Goal: Communication & Community: Answer question/provide support

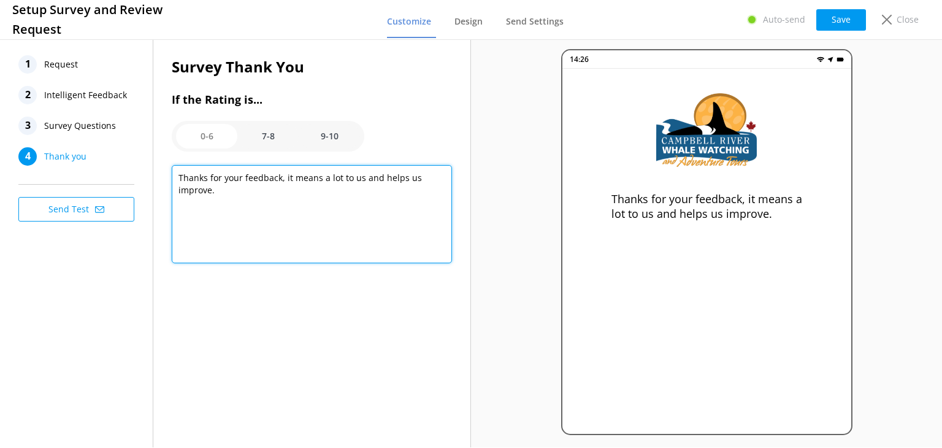
drag, startPoint x: 218, startPoint y: 199, endPoint x: 177, endPoint y: 175, distance: 47.0
click at [177, 175] on textarea "Thanks for your feedback, it means a lot to us and helps us improve." at bounding box center [312, 214] width 280 height 98
click at [307, 232] on textarea "Thanks for your feedback, it means a lot to us and helps us improve." at bounding box center [312, 214] width 280 height 98
drag, startPoint x: 228, startPoint y: 189, endPoint x: 174, endPoint y: 175, distance: 56.2
click at [174, 175] on textarea "Thanks for your feedback, it means a lot to us and helps us improve." at bounding box center [312, 214] width 280 height 98
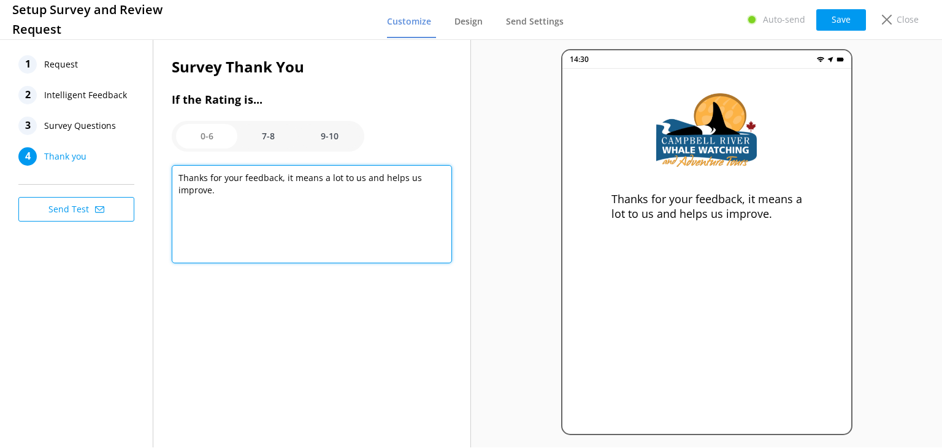
click at [249, 223] on textarea "Thanks for your feedback, it means a lot to us and helps us improve." at bounding box center [312, 214] width 280 height 98
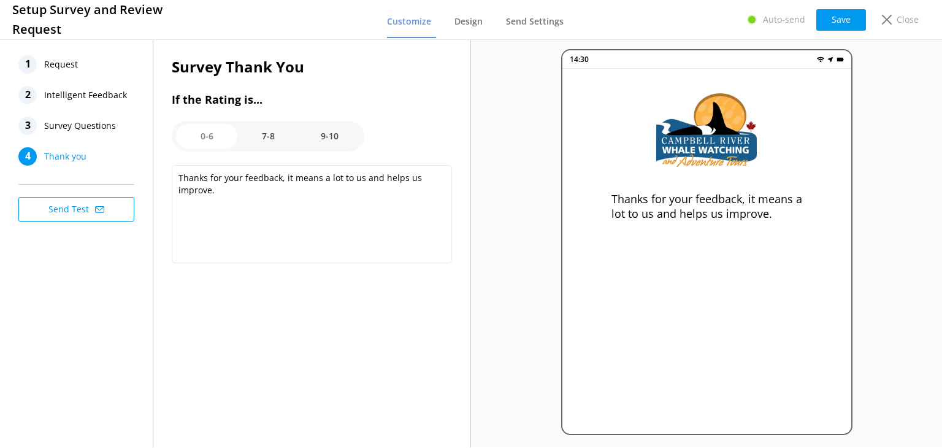
click at [274, 129] on option "7-8" at bounding box center [267, 136] width 61 height 25
click at [324, 137] on option "9-10" at bounding box center [329, 136] width 61 height 25
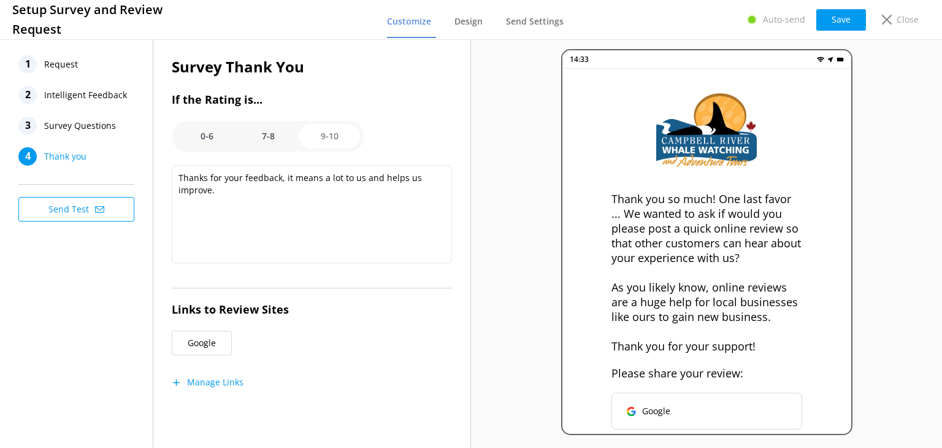
scroll to position [11, 0]
click at [271, 137] on option "7-8" at bounding box center [267, 136] width 61 height 25
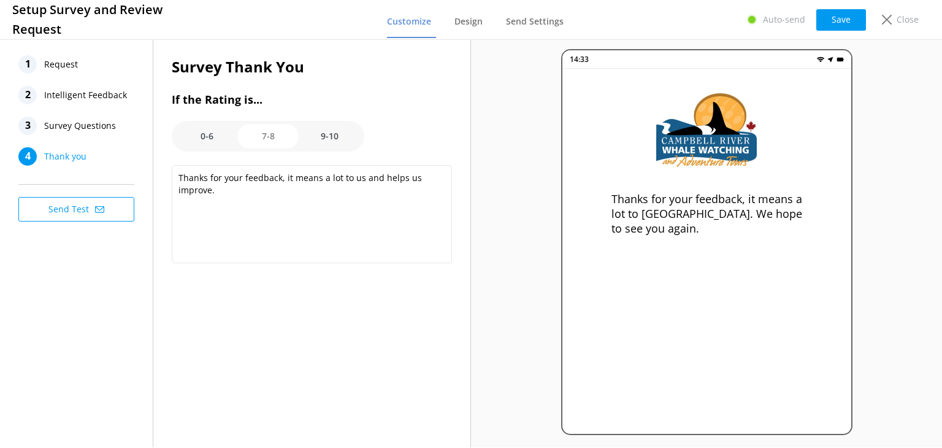
scroll to position [0, 0]
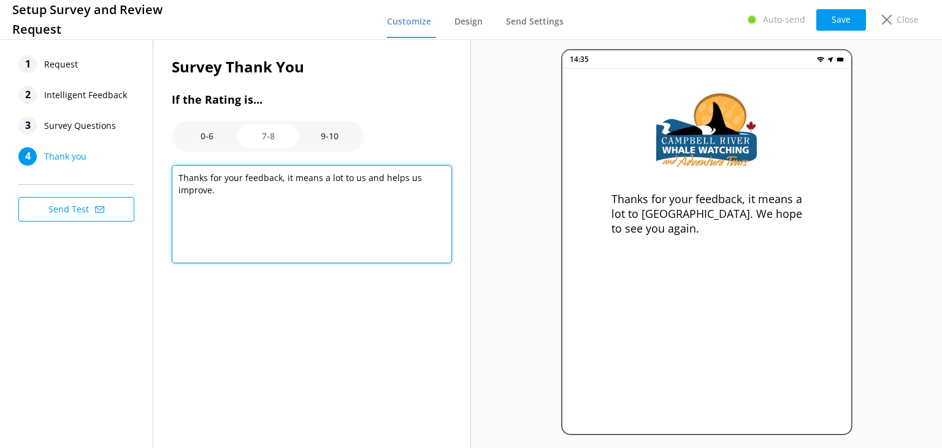
drag, startPoint x: 210, startPoint y: 194, endPoint x: 176, endPoint y: 173, distance: 40.5
click at [176, 173] on textarea "Thanks for your feedback, it means a lot to us. We hope to see you again." at bounding box center [312, 214] width 280 height 98
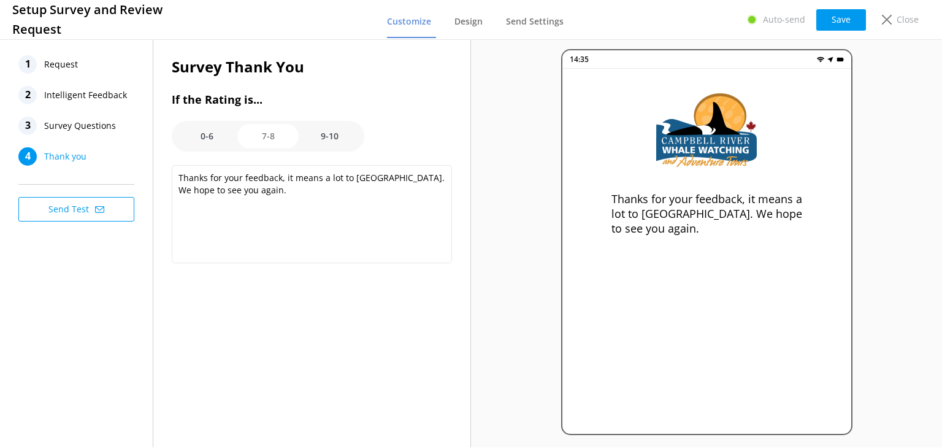
click at [329, 132] on option "9-10" at bounding box center [329, 136] width 61 height 25
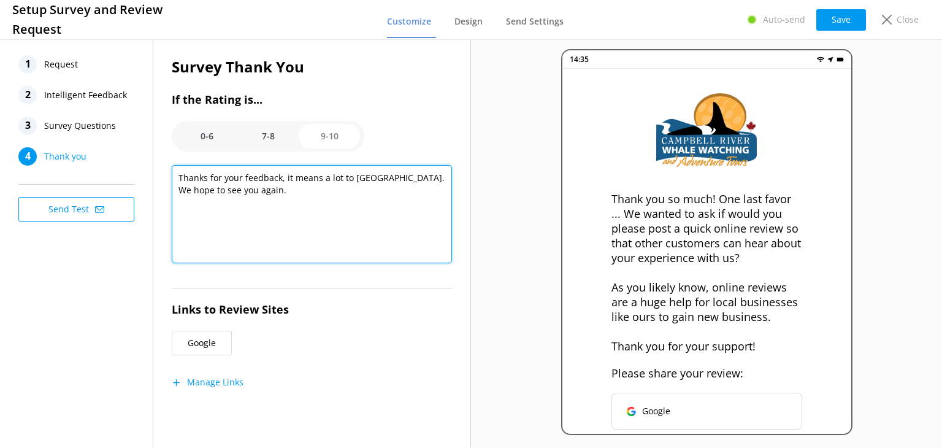
drag, startPoint x: 317, startPoint y: 256, endPoint x: 167, endPoint y: 155, distance: 179.8
click at [167, 155] on div "Survey Thank You If the Rating is... 0-6 7-8 9-10 Thank you so much! One last f…" at bounding box center [311, 233] width 317 height 393
type textarea "Thank you so much! One last favor ... We wanted to ask if would you please post…"
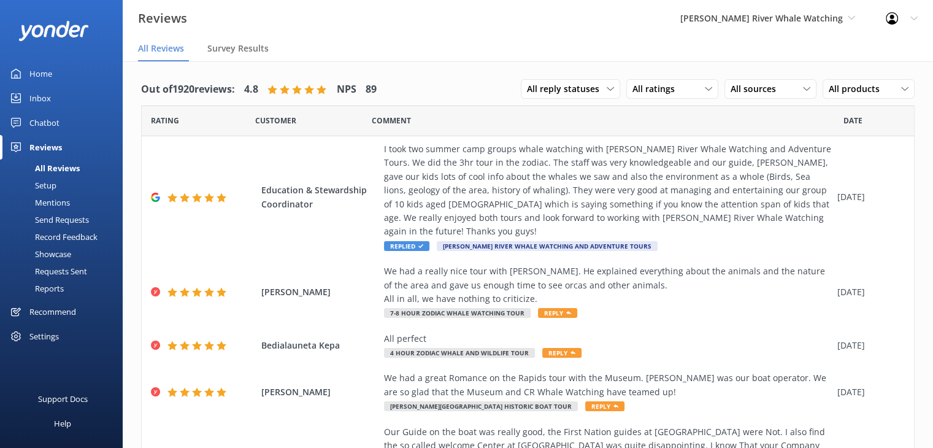
click at [579, 28] on div "Reviews [PERSON_NAME] River Whale Watching Wildcoast Adventures [PERSON_NAME] R…" at bounding box center [466, 18] width 933 height 37
drag, startPoint x: 47, startPoint y: 75, endPoint x: 42, endPoint y: 86, distance: 12.3
click at [47, 75] on div "Home" at bounding box center [40, 73] width 23 height 25
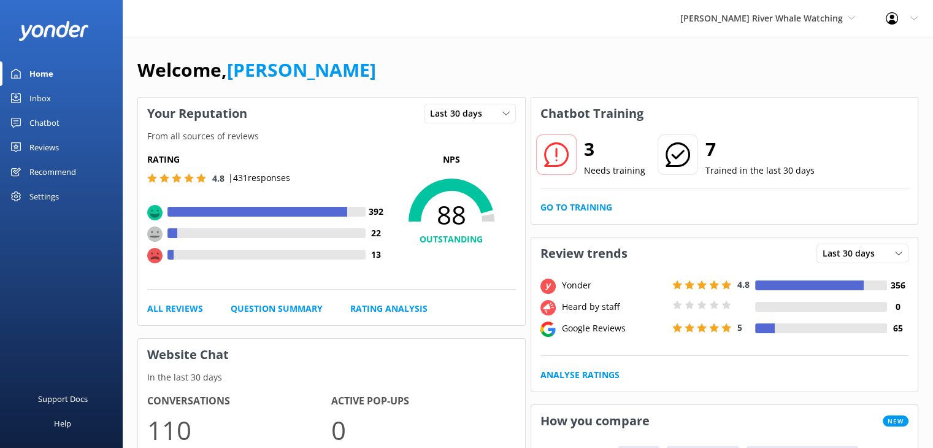
click at [797, 10] on div "[PERSON_NAME] River Whale Watching Wildcoast Adventures [PERSON_NAME] River Wha…" at bounding box center [767, 18] width 205 height 37
click at [753, 48] on link "Wildcoast Adventures" at bounding box center [726, 51] width 123 height 29
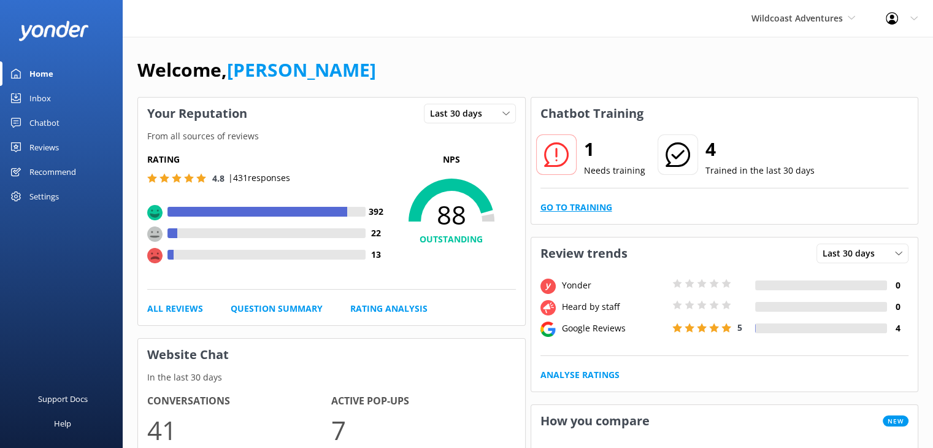
click at [562, 204] on link "Go to Training" at bounding box center [576, 207] width 72 height 13
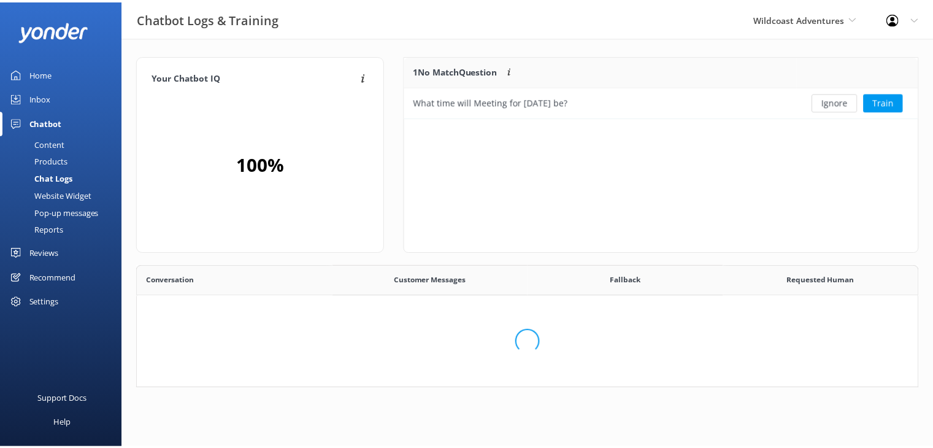
scroll to position [52, 504]
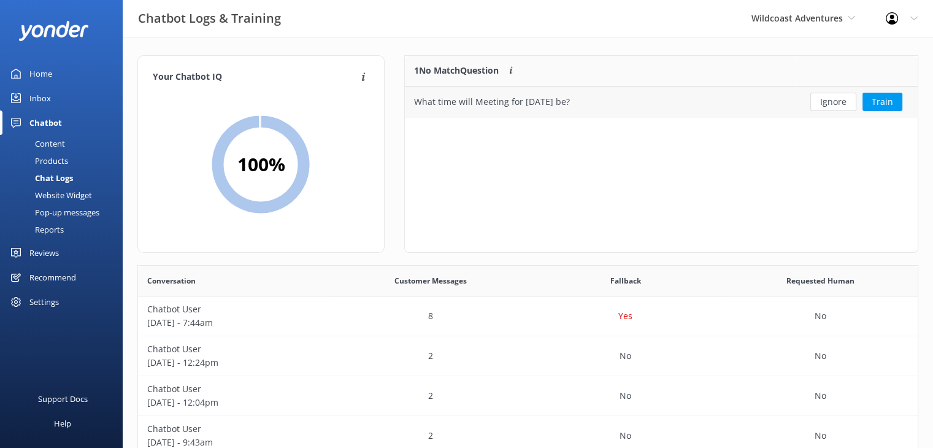
click at [843, 106] on button "Ignore" at bounding box center [833, 102] width 46 height 18
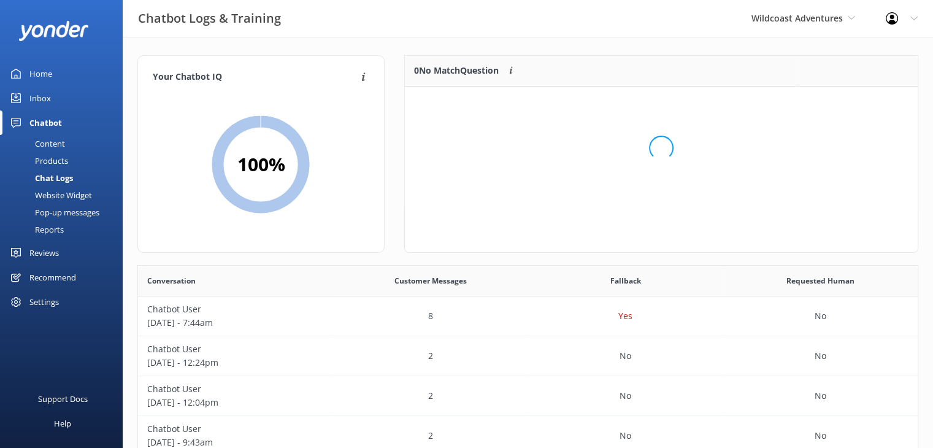
scroll to position [144, 504]
click at [757, 26] on div "Wildcoast Adventures Wildcoast Adventures [PERSON_NAME] River Whale Watching" at bounding box center [803, 18] width 134 height 37
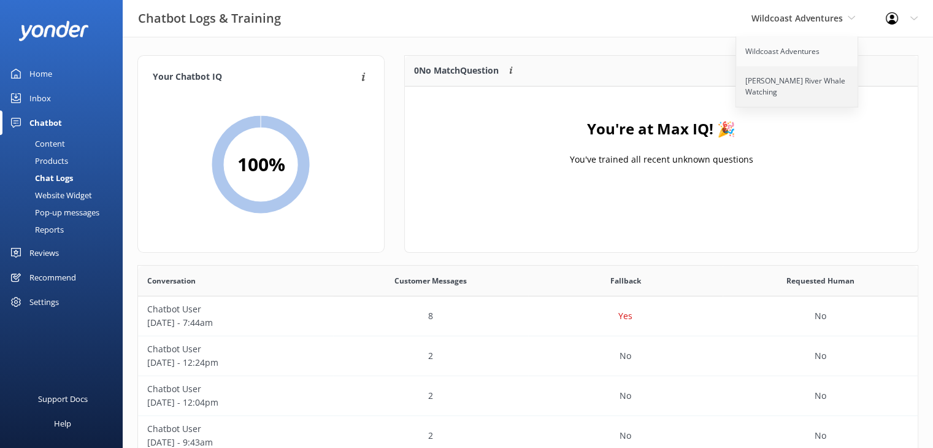
click at [762, 89] on link "[PERSON_NAME] River Whale Watching" at bounding box center [797, 86] width 123 height 40
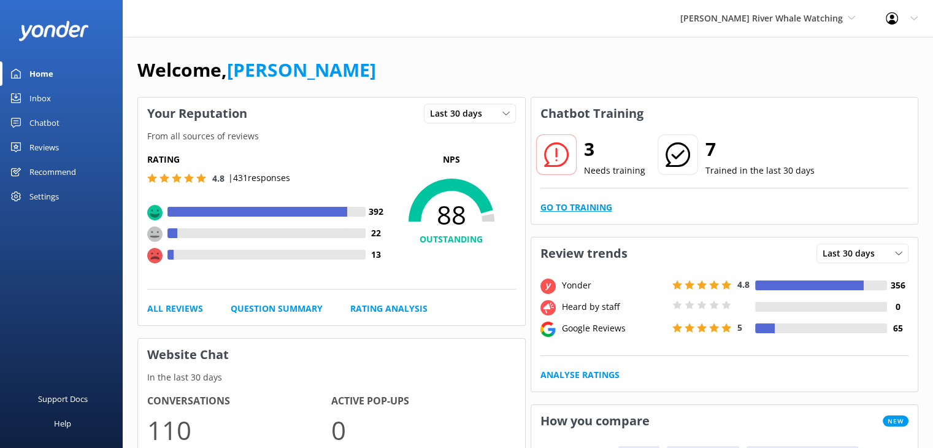
click at [569, 205] on link "Go to Training" at bounding box center [576, 207] width 72 height 13
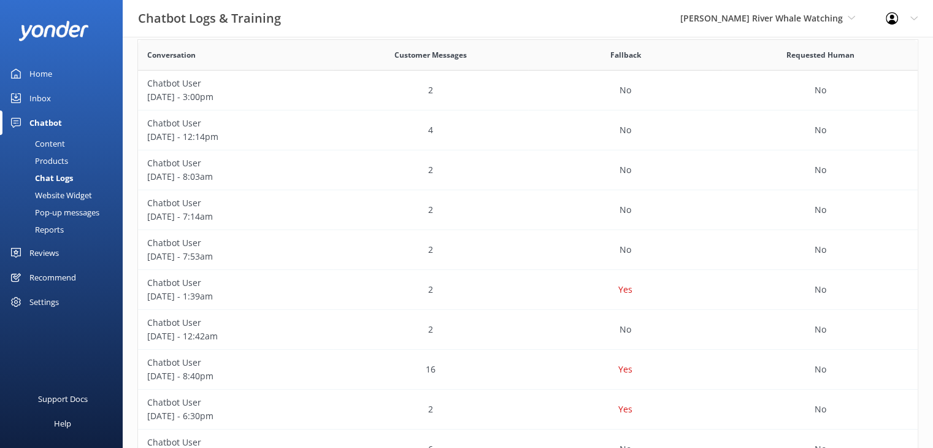
scroll to position [245, 0]
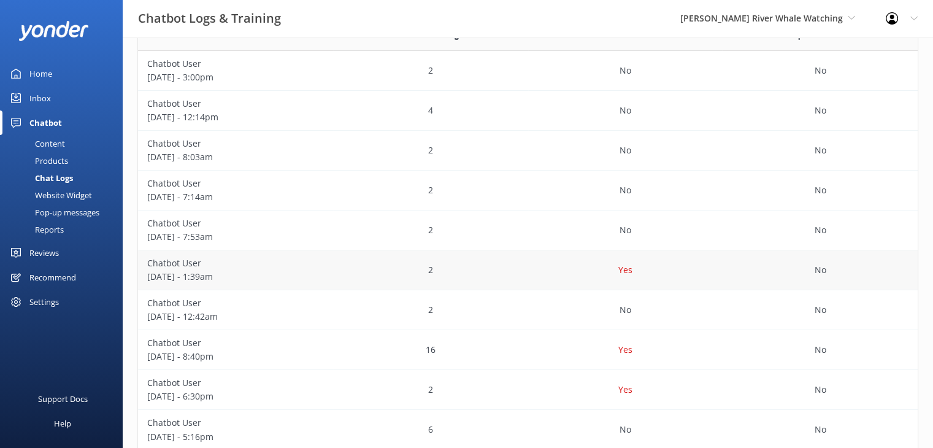
click at [353, 276] on div "2" at bounding box center [430, 270] width 195 height 40
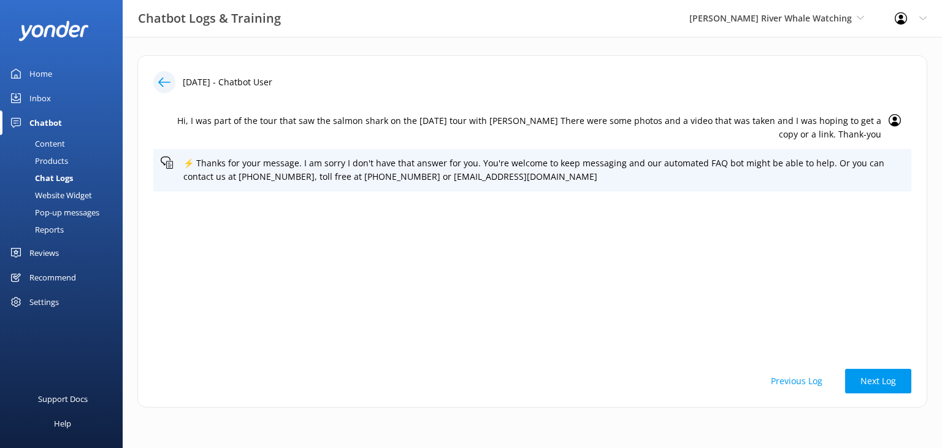
click at [800, 385] on button "Previous Log" at bounding box center [797, 381] width 82 height 25
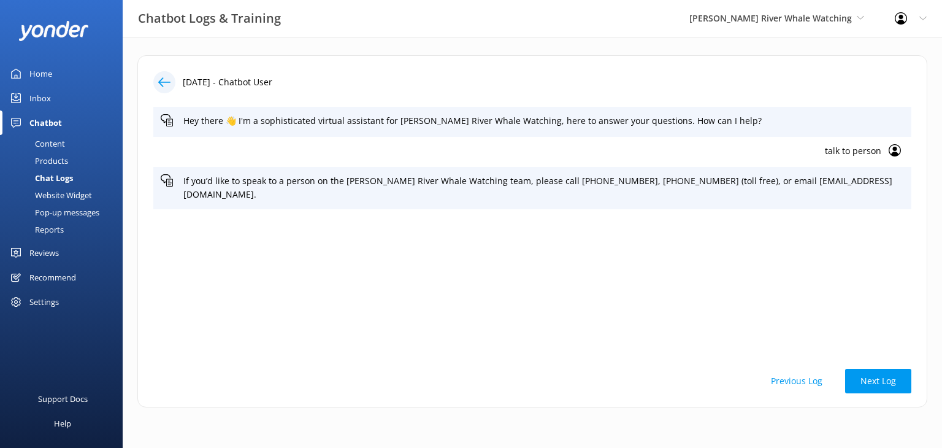
click at [801, 383] on button "Previous Log" at bounding box center [797, 381] width 82 height 25
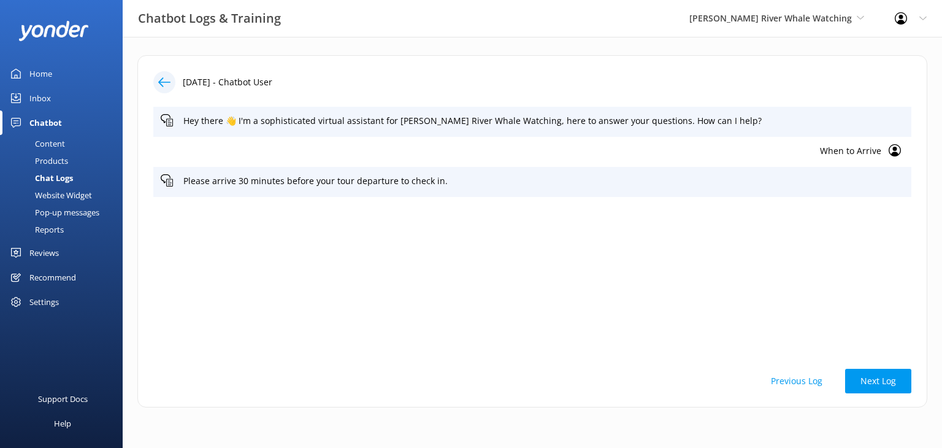
click at [800, 383] on button "Previous Log" at bounding box center [797, 381] width 82 height 25
click at [793, 378] on button "Previous Log" at bounding box center [797, 381] width 82 height 25
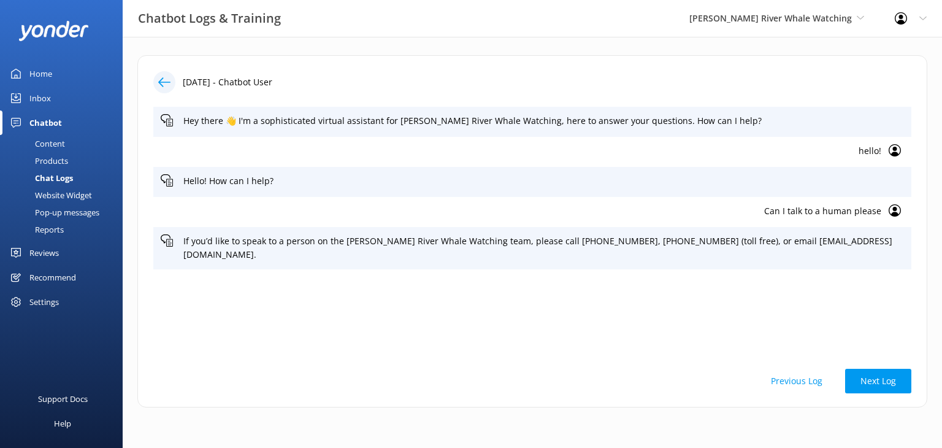
click at [793, 378] on button "Previous Log" at bounding box center [797, 381] width 82 height 25
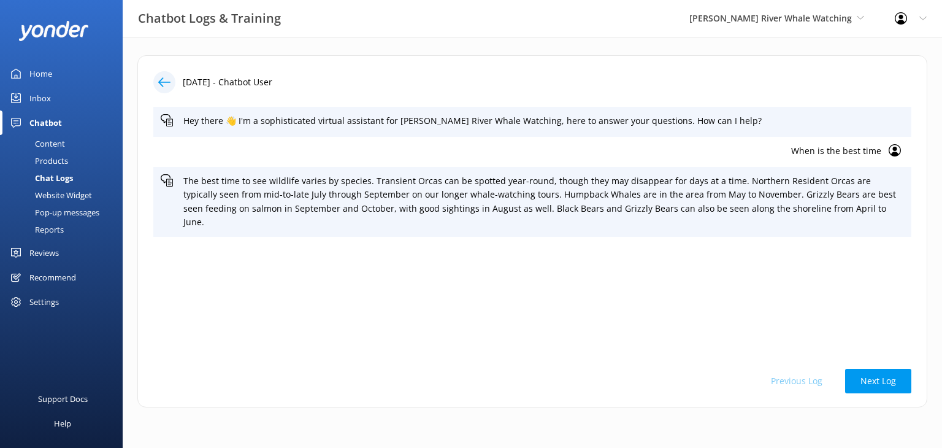
click at [793, 378] on div "Previous Log Next Log" at bounding box center [532, 381] width 758 height 25
click at [804, 377] on div "Previous Log Next Log" at bounding box center [532, 381] width 758 height 25
click at [862, 387] on button "Next Log" at bounding box center [878, 381] width 66 height 25
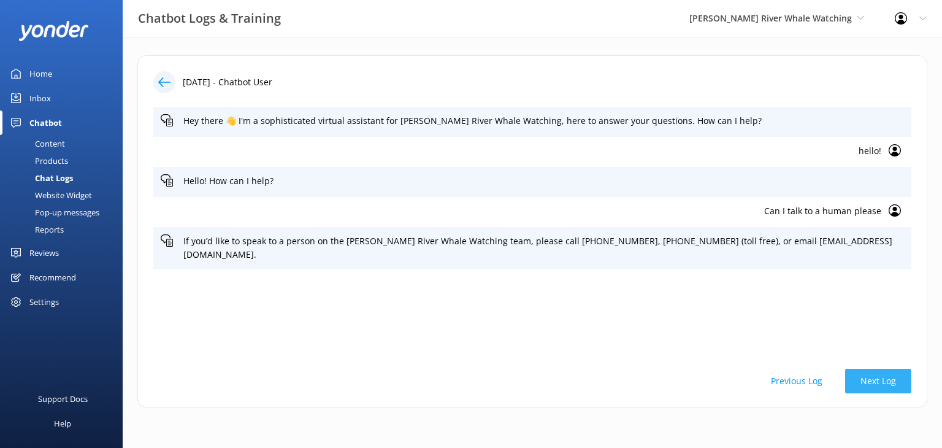
click at [867, 382] on button "Next Log" at bounding box center [878, 381] width 66 height 25
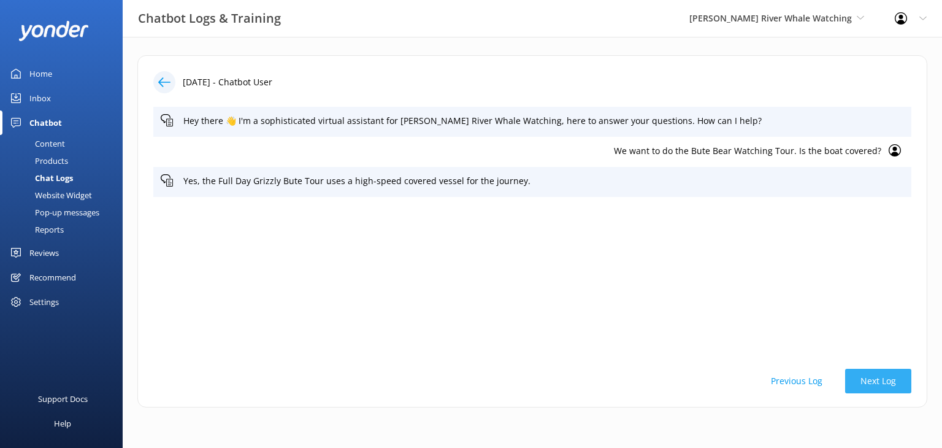
click at [867, 382] on button "Next Log" at bounding box center [878, 381] width 66 height 25
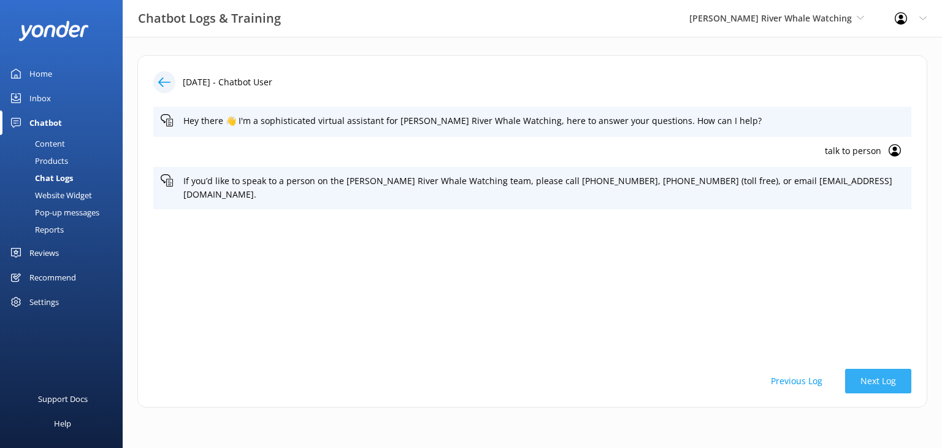
click at [867, 382] on button "Next Log" at bounding box center [878, 381] width 66 height 25
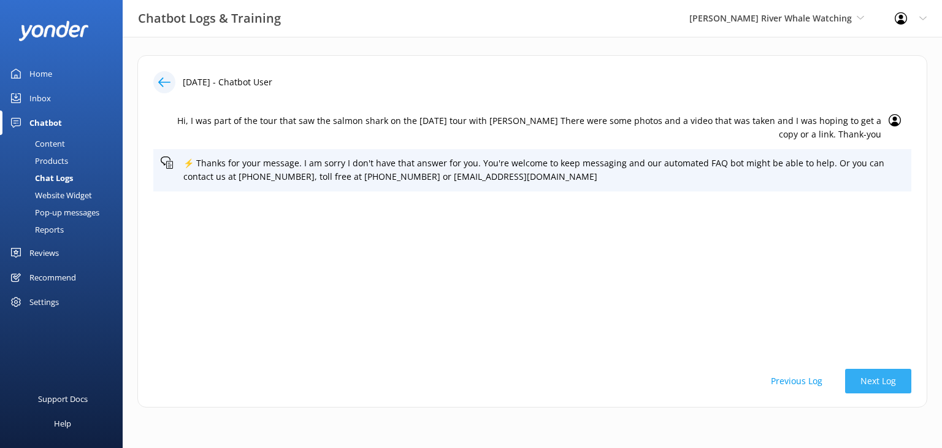
click at [867, 382] on button "Next Log" at bounding box center [878, 381] width 66 height 25
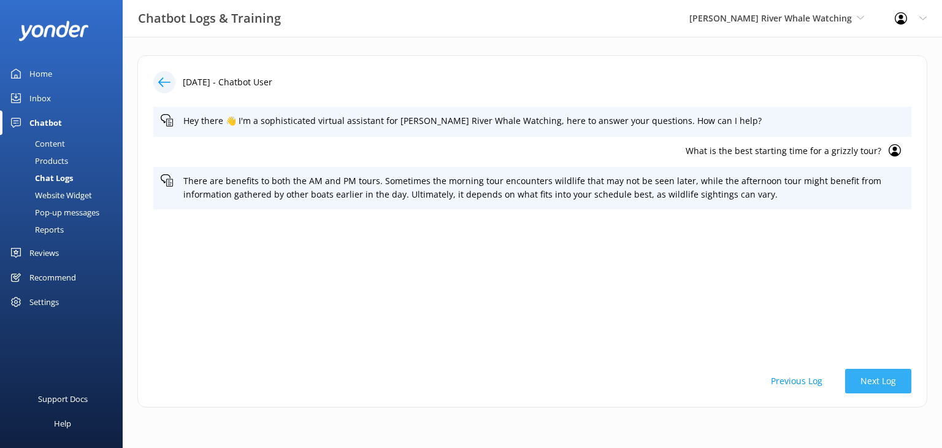
click at [867, 382] on button "Next Log" at bounding box center [878, 381] width 66 height 25
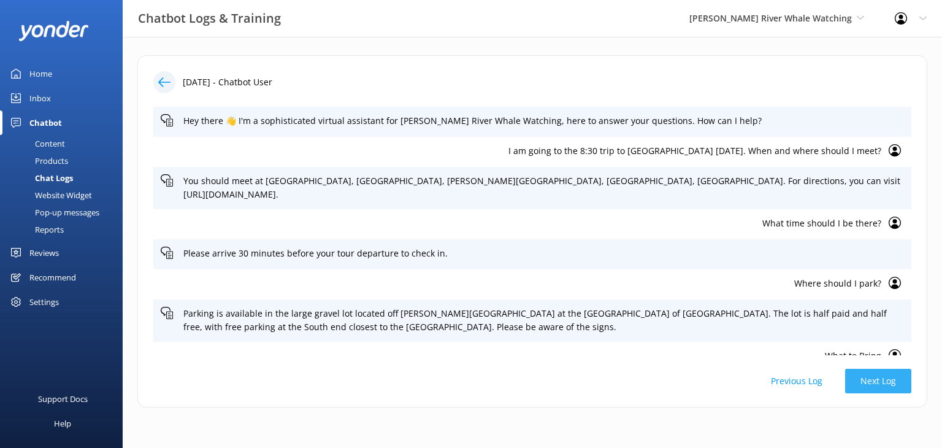
click at [867, 382] on button "Next Log" at bounding box center [878, 381] width 66 height 25
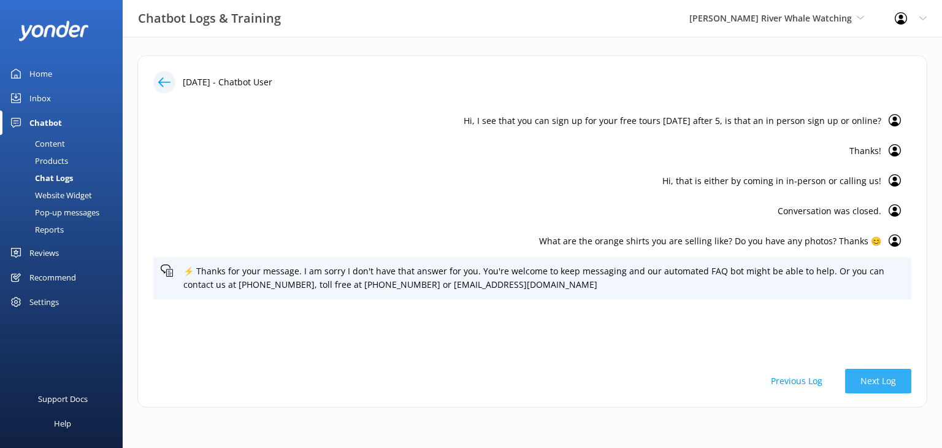
click at [867, 381] on button "Next Log" at bounding box center [878, 381] width 66 height 25
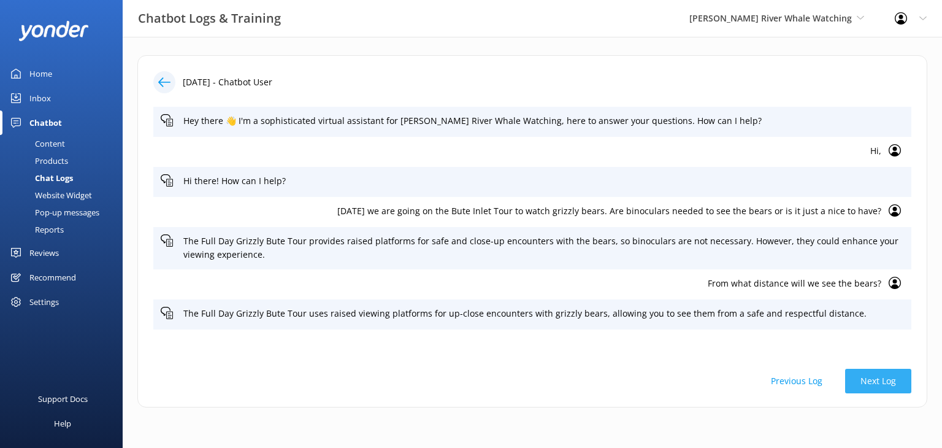
click at [866, 381] on button "Next Log" at bounding box center [878, 381] width 66 height 25
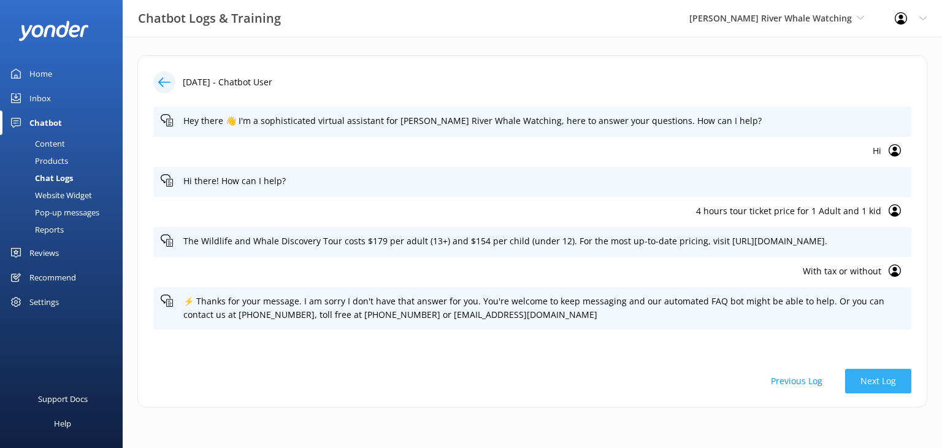
click at [875, 380] on button "Next Log" at bounding box center [878, 381] width 66 height 25
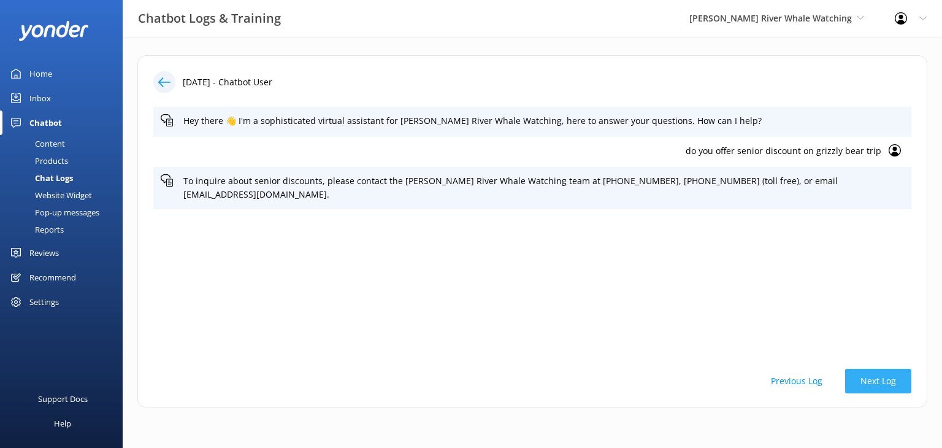
click at [873, 380] on button "Next Log" at bounding box center [878, 381] width 66 height 25
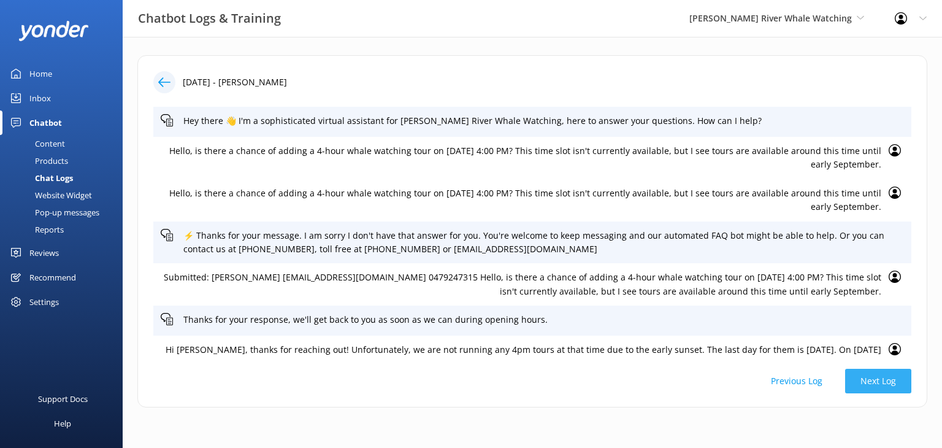
click at [873, 380] on button "Next Log" at bounding box center [878, 381] width 66 height 25
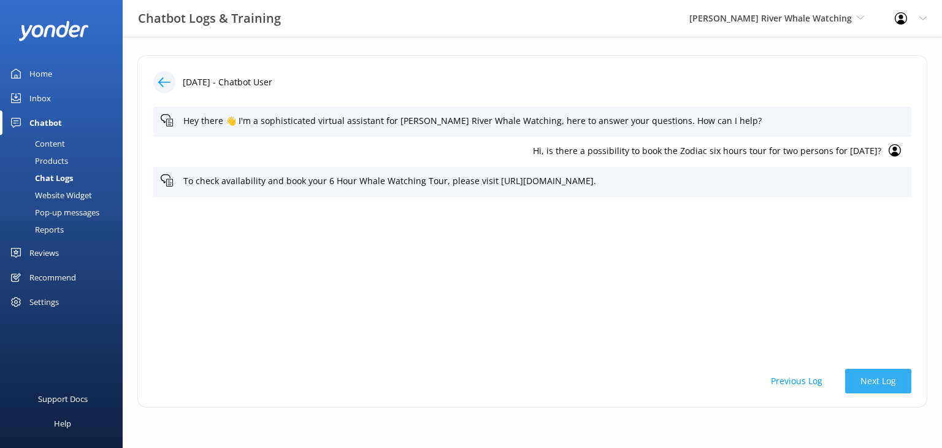
click at [866, 382] on button "Next Log" at bounding box center [878, 381] width 66 height 25
click at [869, 382] on button "Next Log" at bounding box center [878, 381] width 66 height 25
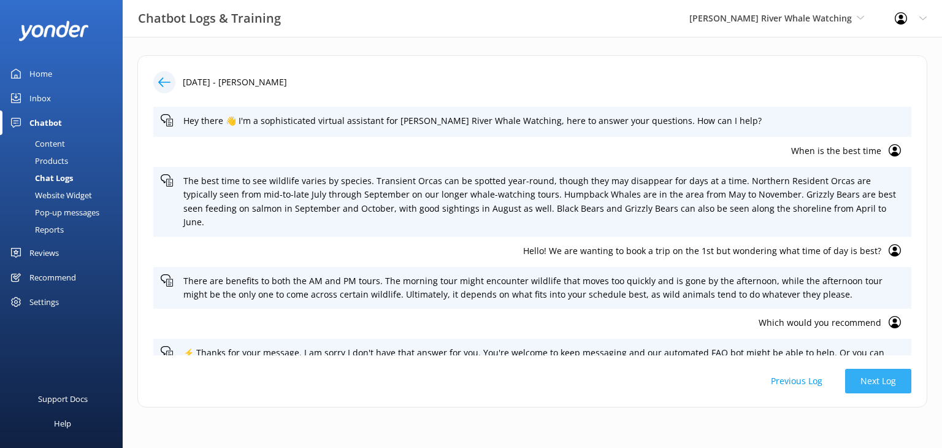
click at [870, 382] on button "Next Log" at bounding box center [878, 381] width 66 height 25
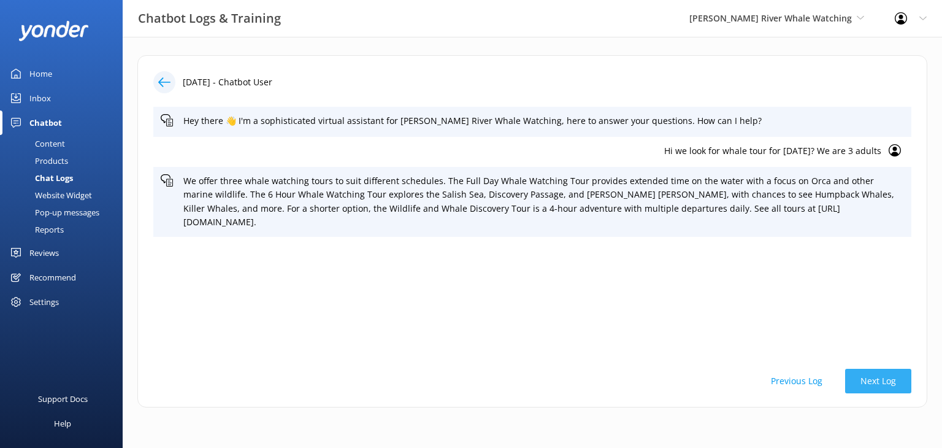
click at [888, 377] on button "Next Log" at bounding box center [878, 381] width 66 height 25
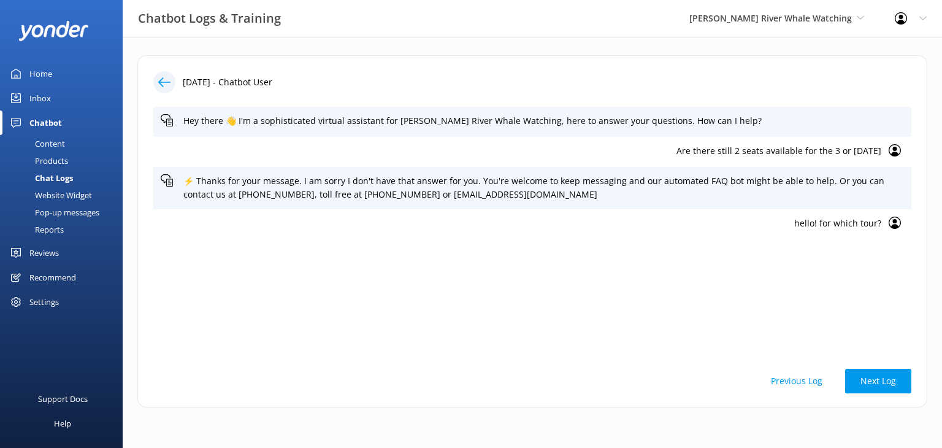
click at [53, 98] on link "Inbox" at bounding box center [61, 98] width 123 height 25
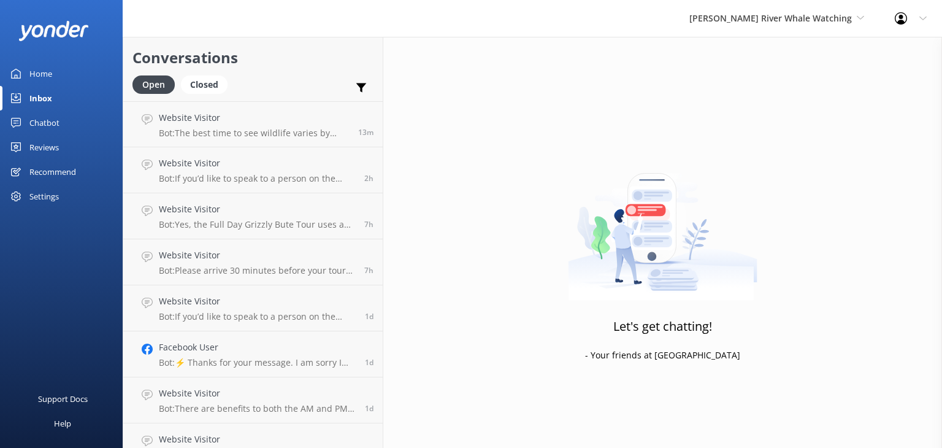
click at [39, 74] on div "Home" at bounding box center [40, 73] width 23 height 25
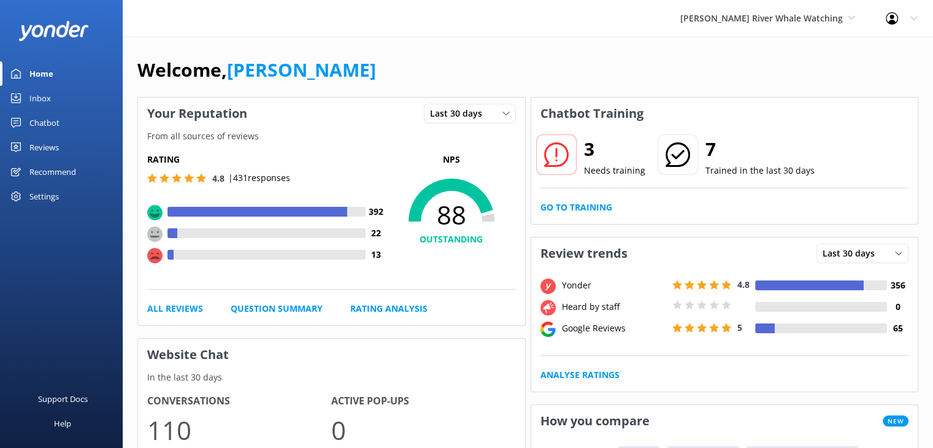
click at [667, 150] on icon at bounding box center [678, 154] width 25 height 25
click at [708, 145] on h2 "7" at bounding box center [759, 148] width 109 height 29
click at [575, 207] on link "Go to Training" at bounding box center [576, 207] width 72 height 13
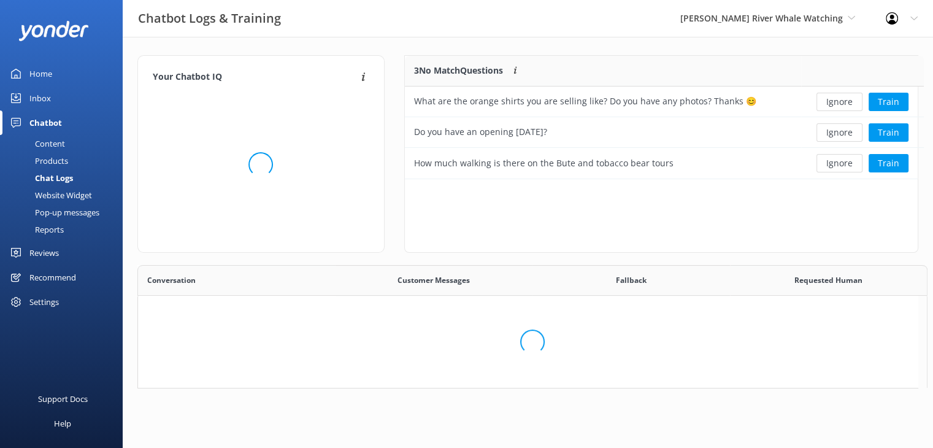
scroll to position [113, 504]
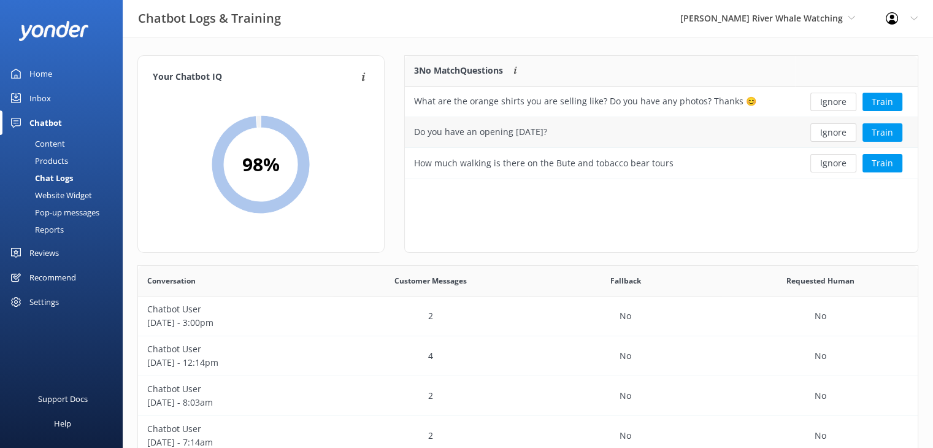
click at [525, 134] on div "Do you have an opening [DATE]?" at bounding box center [480, 131] width 133 height 13
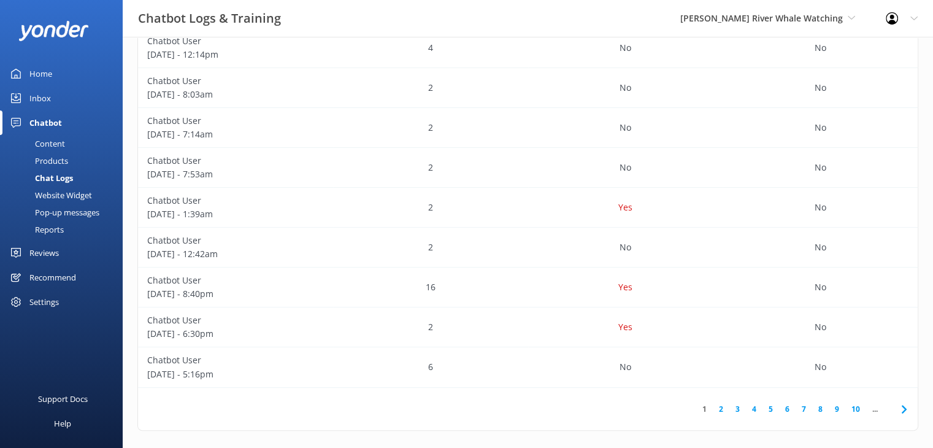
scroll to position [315, 0]
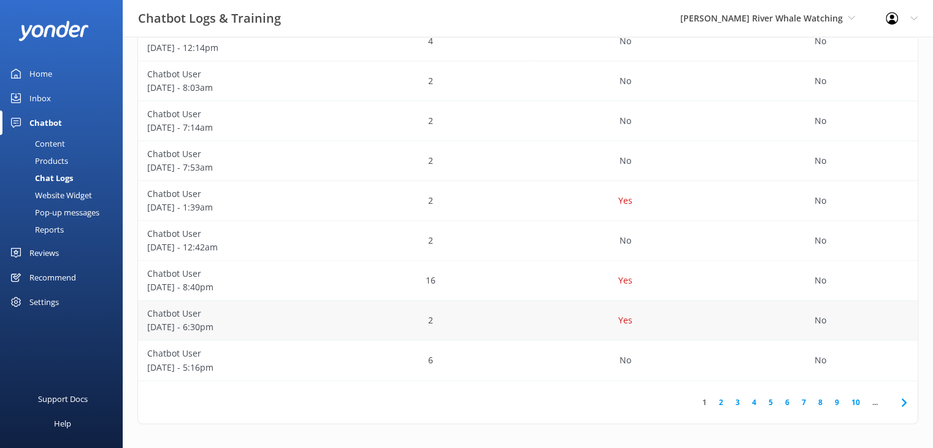
click at [320, 320] on p "[DATE] - 6:30pm" at bounding box center [235, 326] width 177 height 13
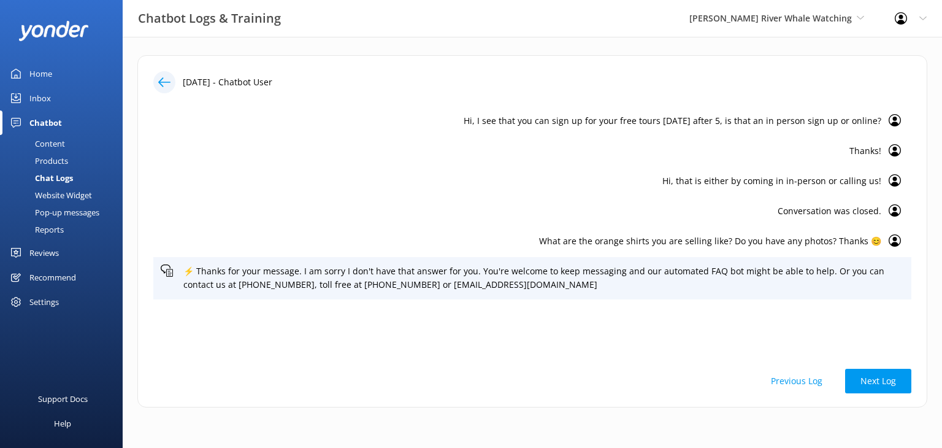
click at [162, 79] on use at bounding box center [164, 81] width 12 height 9
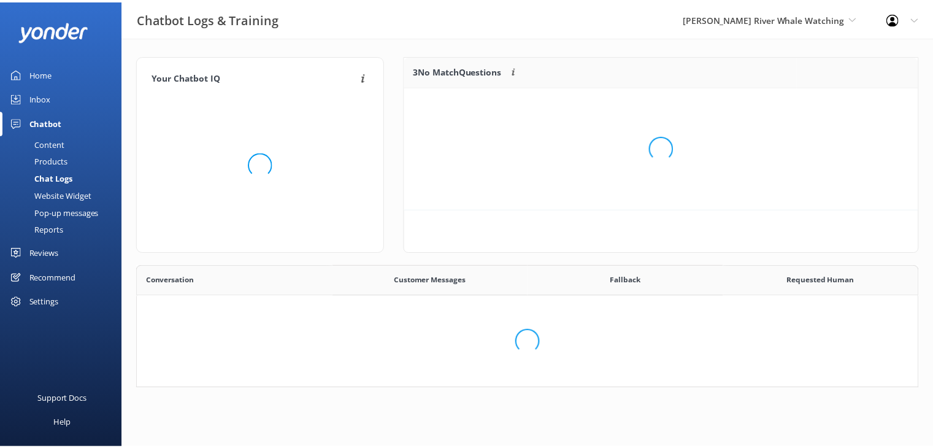
scroll to position [420, 770]
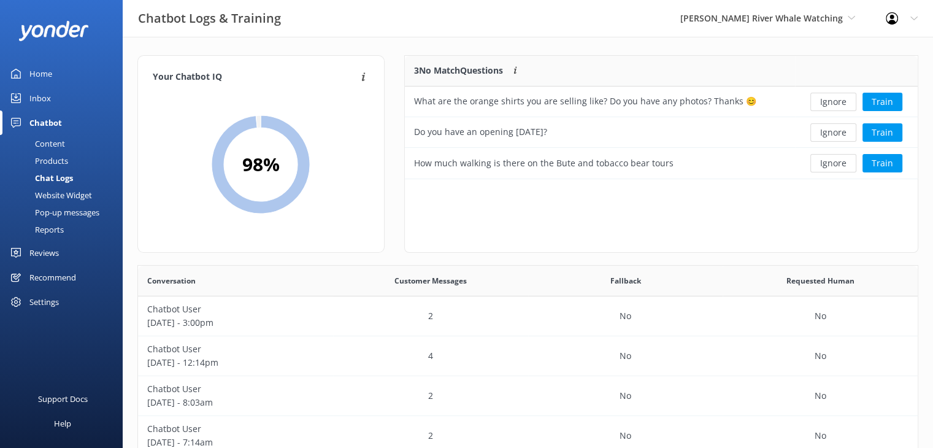
click at [48, 148] on div "Content" at bounding box center [36, 143] width 58 height 17
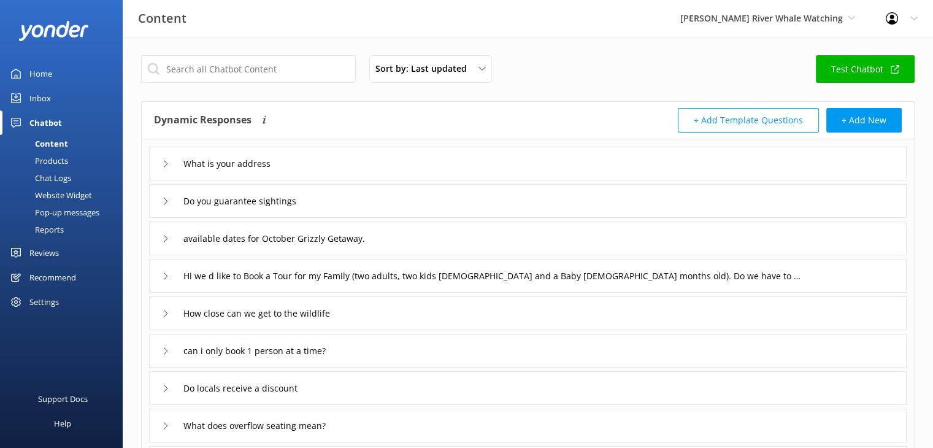
click at [61, 178] on div "Chat Logs" at bounding box center [39, 177] width 64 height 17
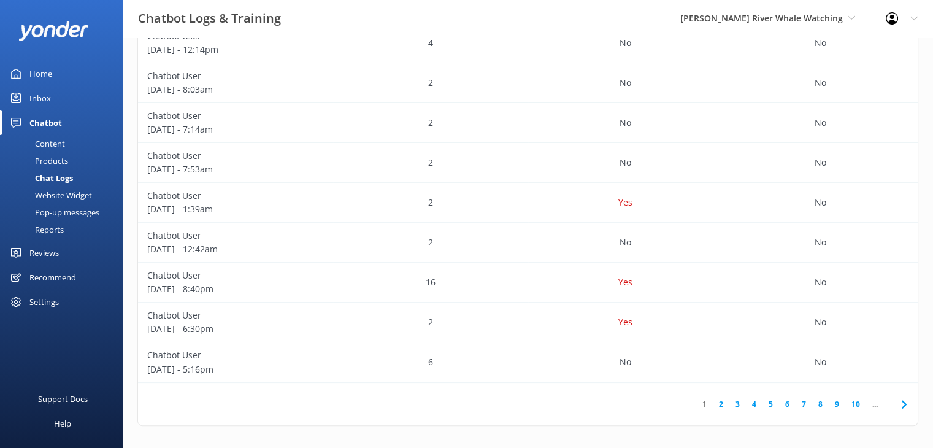
scroll to position [315, 0]
click at [720, 402] on link "2" at bounding box center [721, 402] width 17 height 12
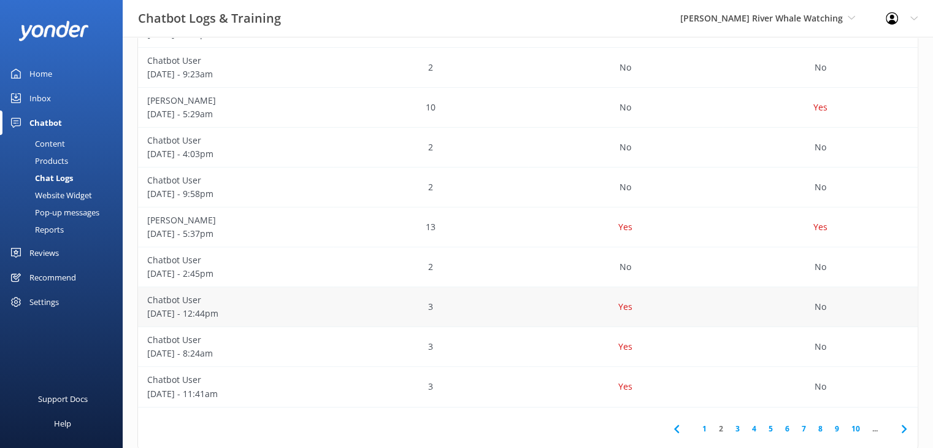
scroll to position [307, 0]
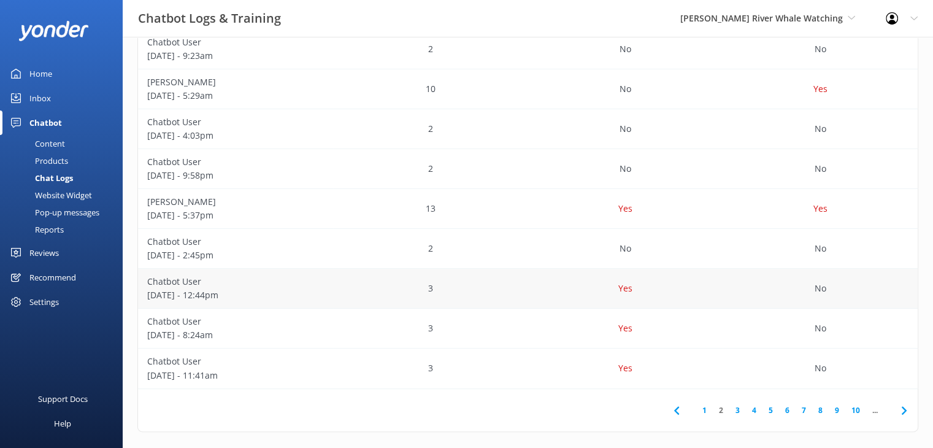
click at [296, 284] on p "Chatbot User" at bounding box center [235, 281] width 177 height 13
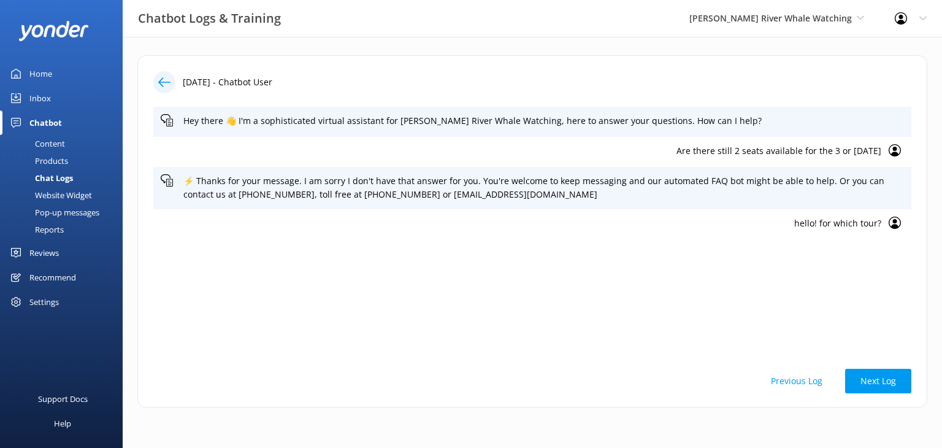
click at [163, 82] on use at bounding box center [164, 81] width 12 height 9
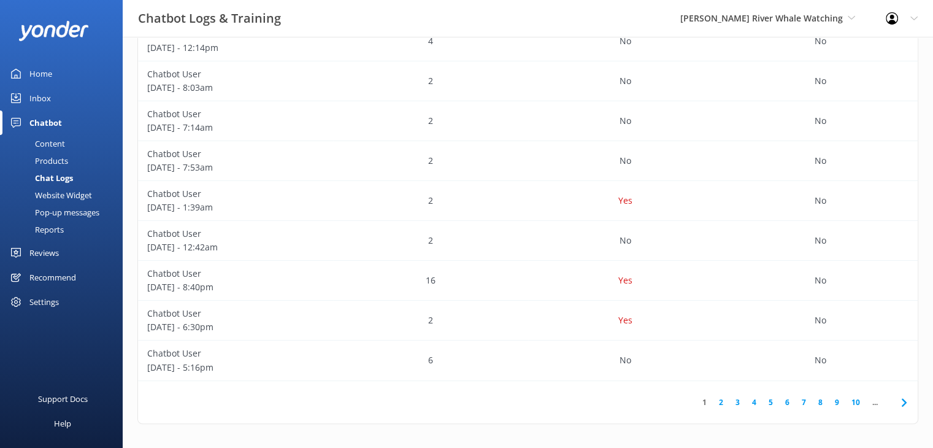
click at [741, 401] on link "3" at bounding box center [737, 402] width 17 height 12
click at [518, 280] on div "3" at bounding box center [430, 281] width 195 height 40
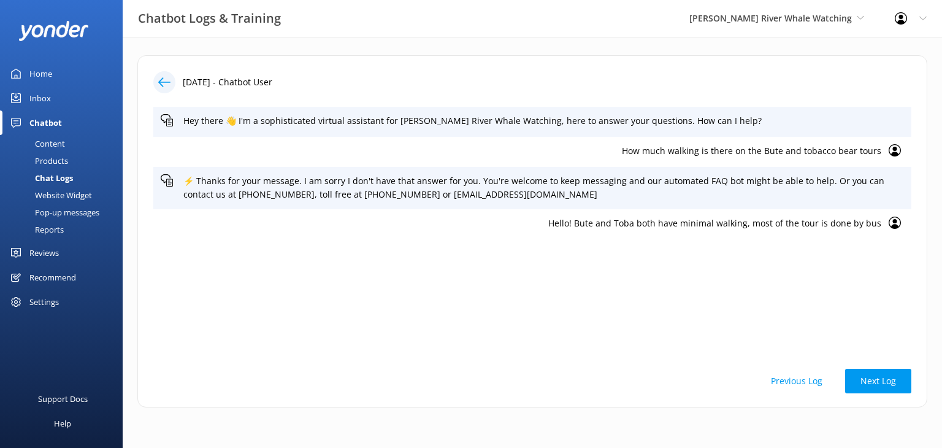
click at [164, 85] on icon at bounding box center [164, 82] width 12 height 12
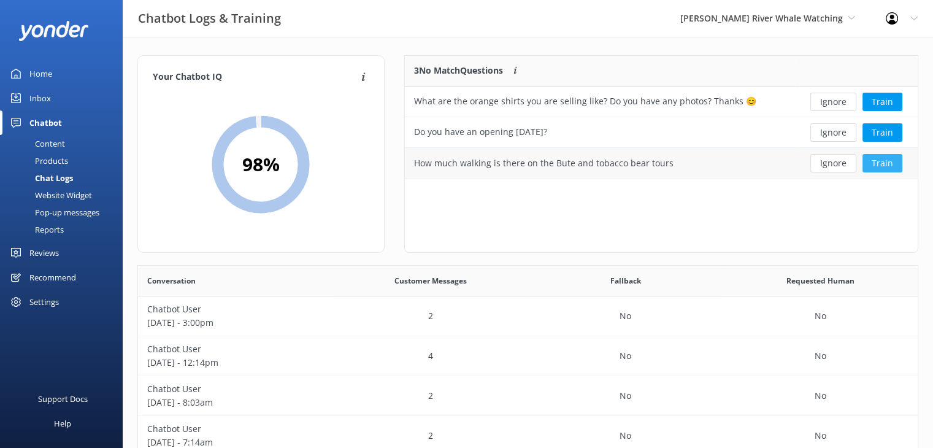
click at [875, 161] on button "Train" at bounding box center [882, 163] width 40 height 18
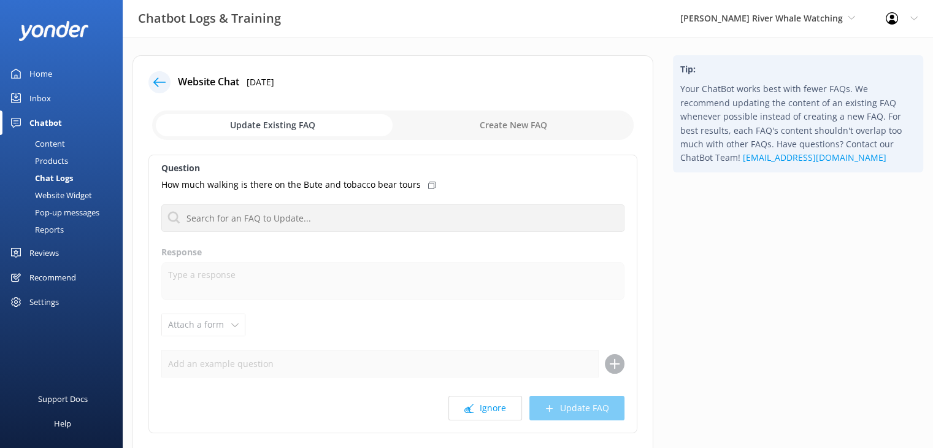
click at [483, 126] on input "checkbox" at bounding box center [393, 124] width 482 height 29
checkbox input "true"
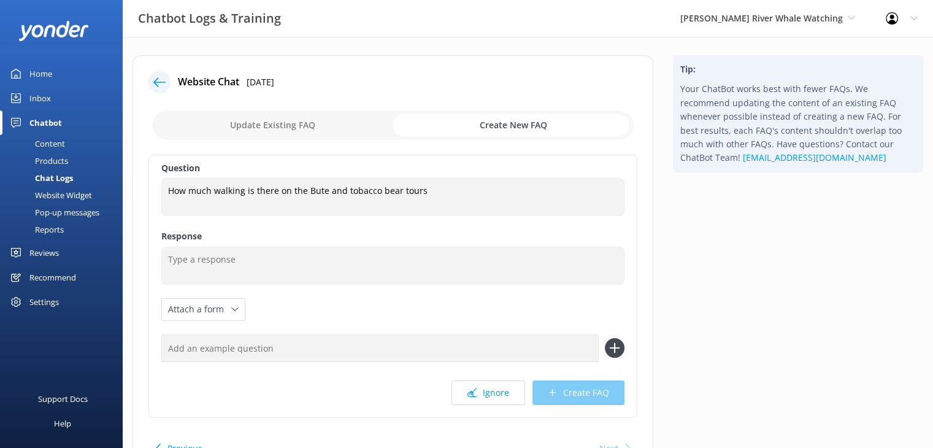
click at [293, 347] on input "text" at bounding box center [379, 348] width 437 height 28
type input "Do I have to walk on the Grizzly Tour"
click at [618, 348] on use at bounding box center [614, 348] width 10 height 10
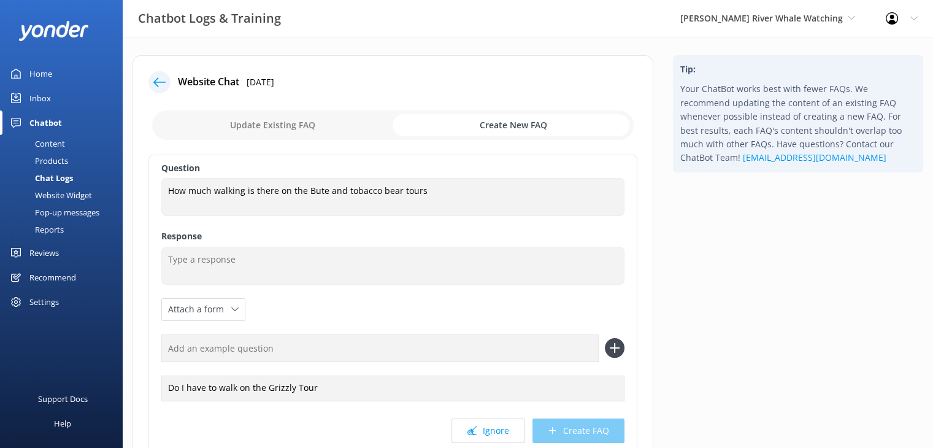
click at [250, 350] on input "text" at bounding box center [379, 348] width 437 height 28
type input "Do I walk in [GEOGRAPHIC_DATA]"
click at [608, 344] on icon at bounding box center [615, 348] width 20 height 20
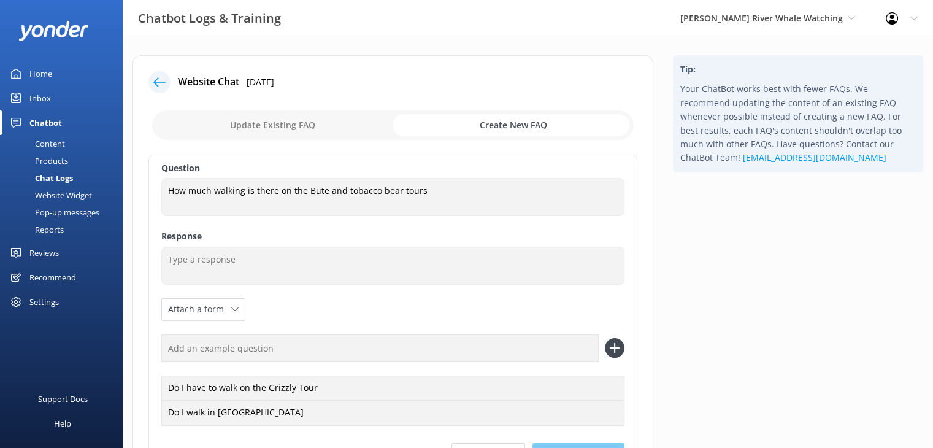
click at [313, 350] on input "text" at bounding box center [379, 348] width 437 height 28
type input "d"
type input "Does Bute have walking"
click at [611, 351] on icon at bounding box center [615, 348] width 20 height 20
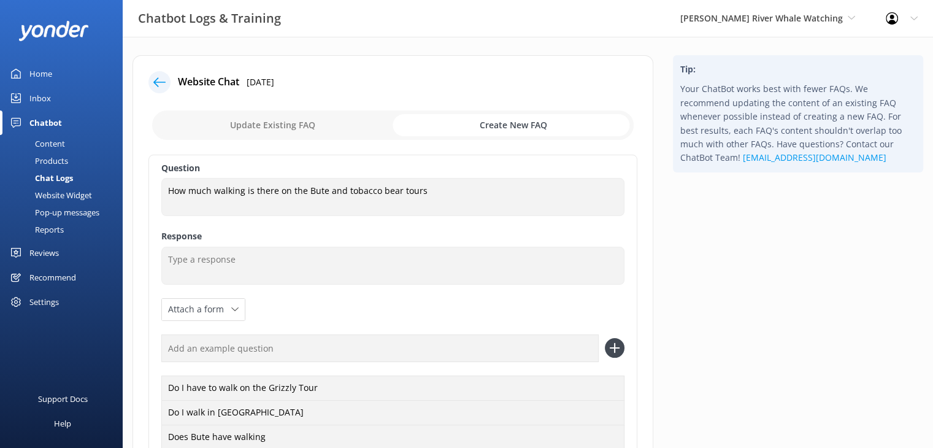
click at [265, 350] on input "text" at bounding box center [379, 348] width 437 height 28
type input "How much walking is there on the Grizzly Tours"
click at [618, 346] on icon at bounding box center [615, 348] width 20 height 20
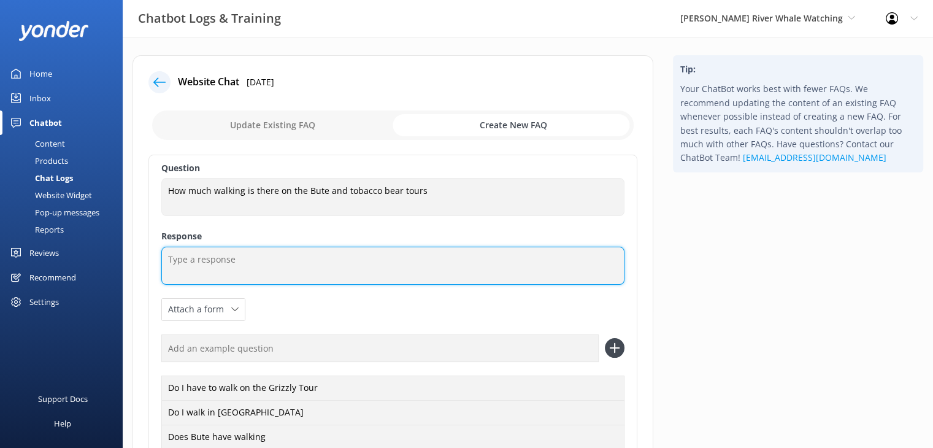
click at [331, 272] on textarea at bounding box center [392, 266] width 463 height 38
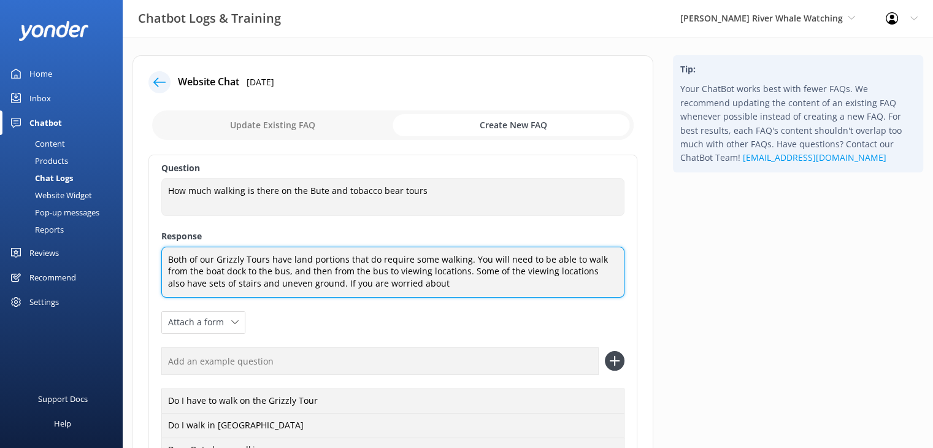
type textarea "Both of our Grizzly Tours have land portions that do require some walking. You …"
